Goal: Complete application form

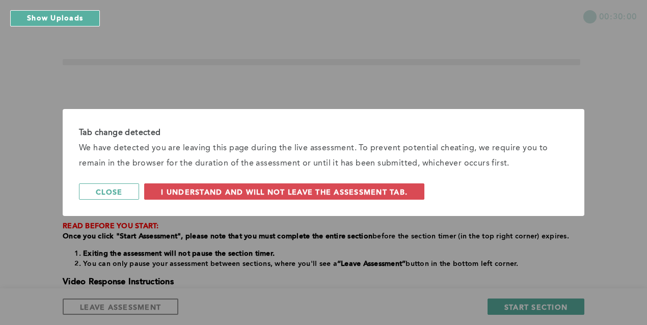
scroll to position [142, 0]
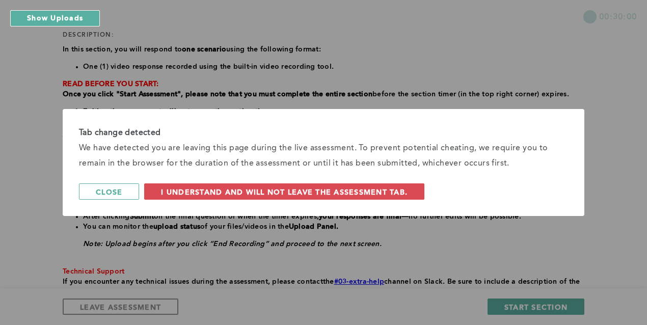
click at [328, 187] on span "I understand and will not leave the assessment tab." at bounding box center [284, 192] width 246 height 10
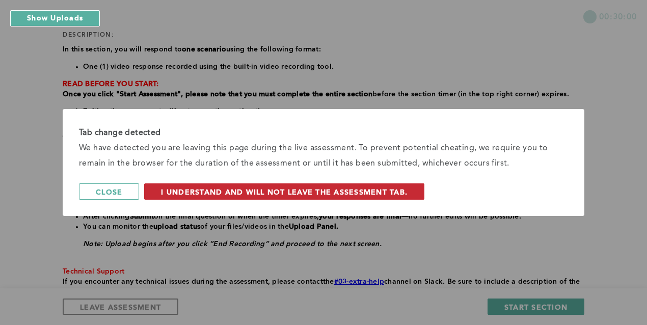
click at [269, 186] on button "I understand and will not leave the assessment tab." at bounding box center [284, 191] width 280 height 16
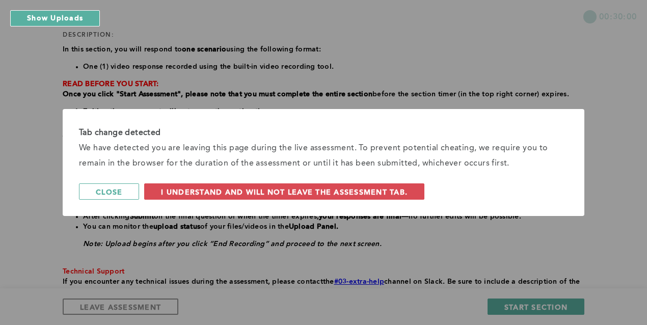
click at [507, 303] on div "Tab change detected We have detected you are leaving this page during the live …" at bounding box center [323, 162] width 647 height 325
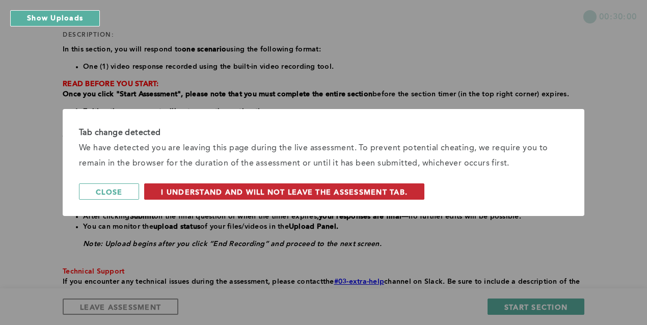
click at [176, 193] on span "I understand and will not leave the assessment tab." at bounding box center [284, 192] width 246 height 10
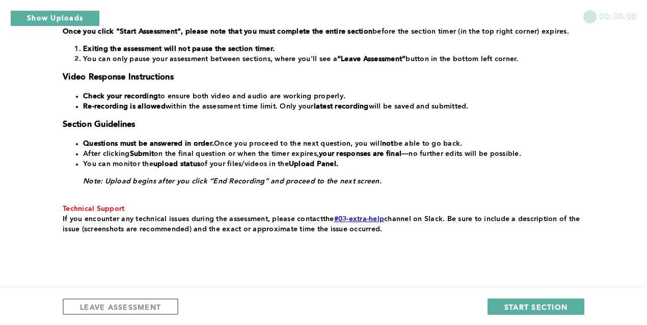
scroll to position [224, 0]
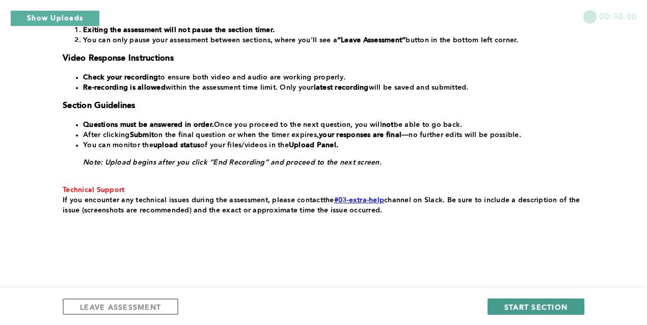
click at [542, 304] on span "START SECTION" at bounding box center [535, 307] width 63 height 10
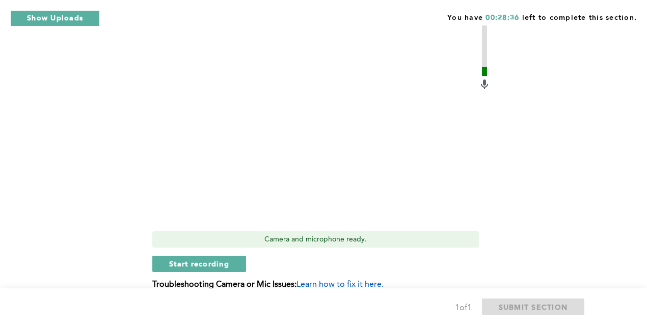
scroll to position [445, 0]
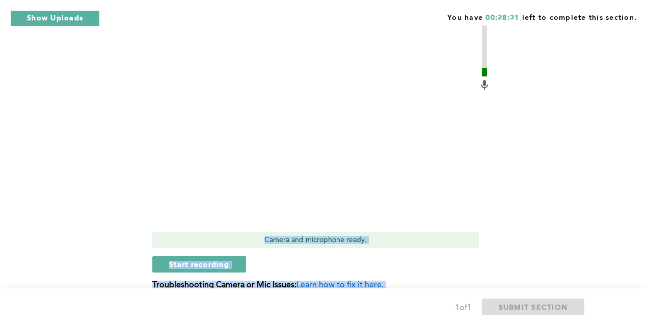
drag, startPoint x: 645, startPoint y: 190, endPoint x: 642, endPoint y: 145, distance: 45.9
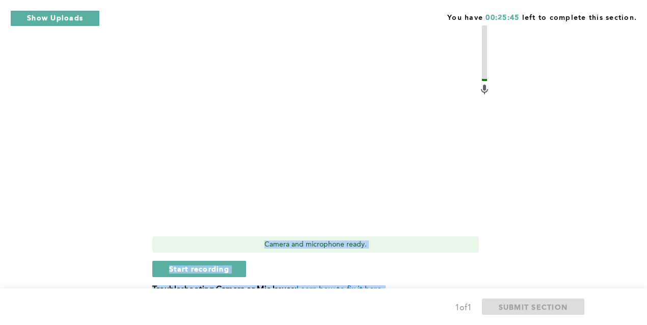
scroll to position [441, 0]
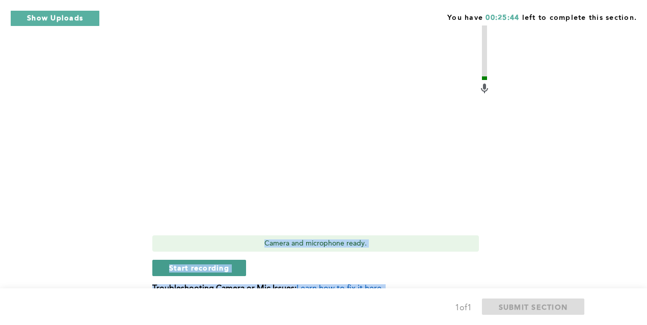
click at [209, 265] on span "Start recording" at bounding box center [199, 268] width 60 height 10
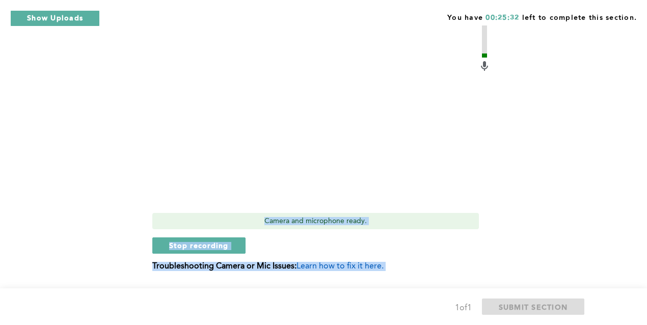
scroll to position [469, 0]
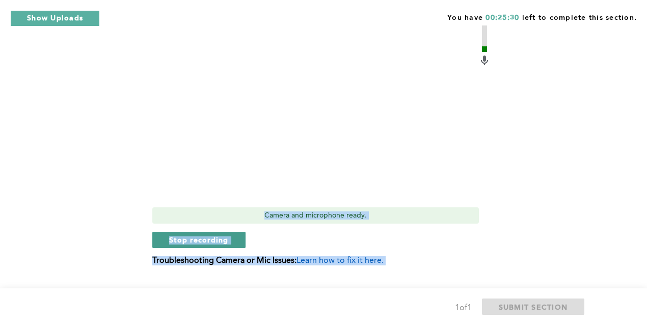
click at [189, 240] on span "Stop recording" at bounding box center [199, 240] width 60 height 10
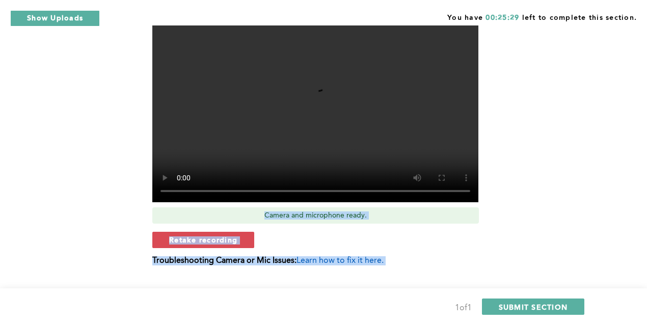
click at [189, 240] on span "Retake recording" at bounding box center [203, 240] width 68 height 10
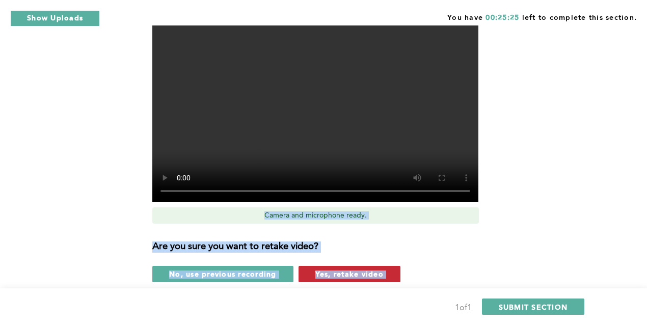
click at [341, 277] on span "Yes, retake video" at bounding box center [349, 274] width 68 height 10
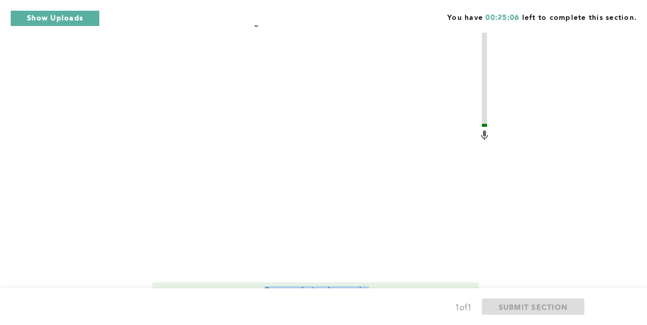
scroll to position [394, 0]
click at [351, 160] on video at bounding box center [315, 155] width 326 height 244
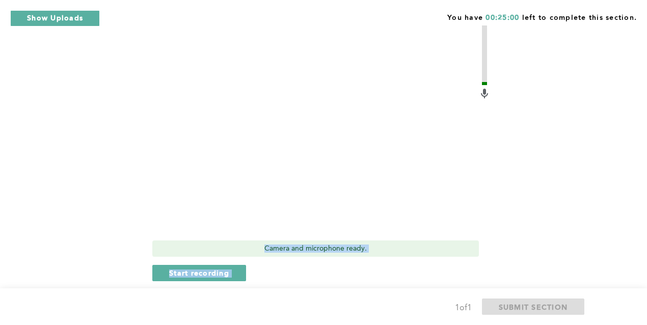
scroll to position [437, 0]
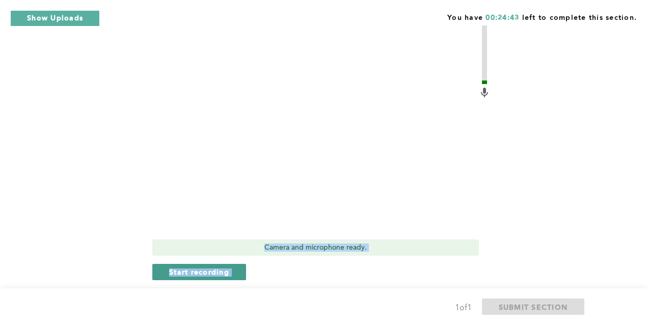
click at [220, 271] on span "Start recording" at bounding box center [199, 272] width 60 height 10
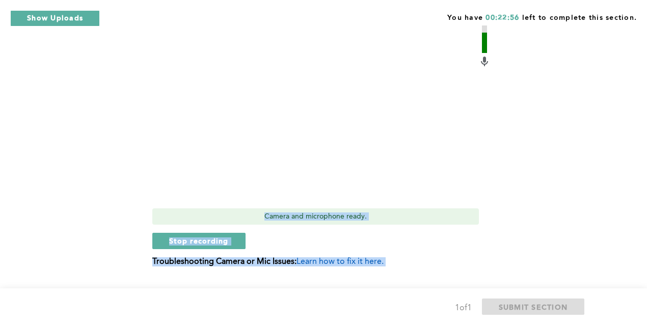
scroll to position [492, 0]
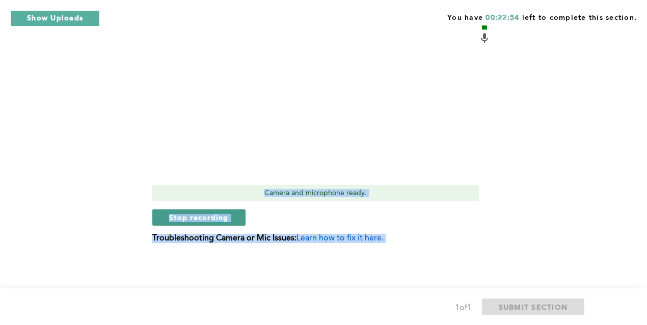
click at [221, 217] on span "Stop recording" at bounding box center [199, 217] width 60 height 10
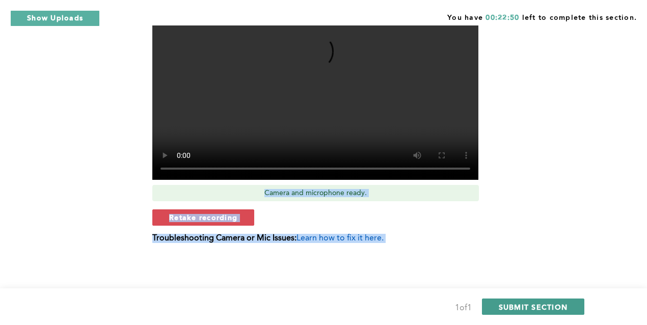
click at [539, 308] on span "SUBMIT SECTION" at bounding box center [532, 307] width 69 height 10
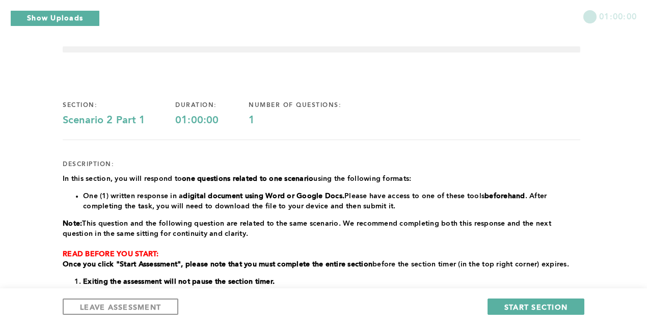
scroll to position [0, 0]
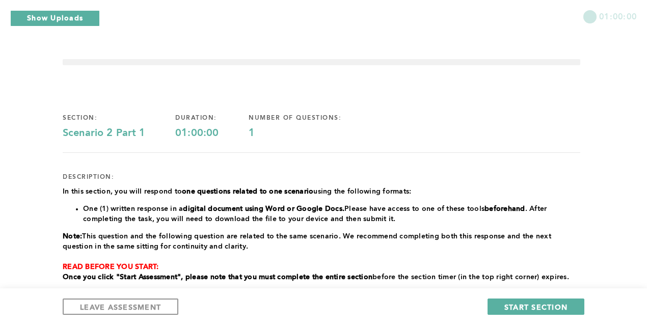
click at [325, 189] on span "using the following formats:" at bounding box center [362, 191] width 98 height 7
click at [469, 157] on div "section: Scenario 2 Part 1 duration: 01:00:00 number of questions: 1 descriptio…" at bounding box center [321, 300] width 517 height 404
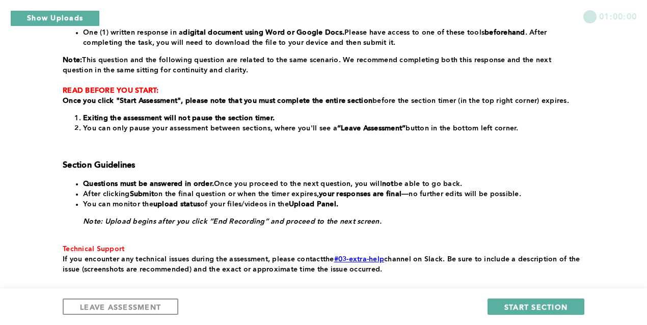
scroll to position [163, 0]
